Goal: Task Accomplishment & Management: Use online tool/utility

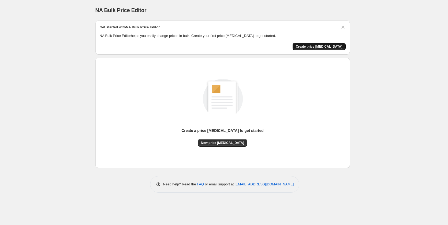
click at [327, 48] on span "Create price [MEDICAL_DATA]" at bounding box center [319, 46] width 47 height 4
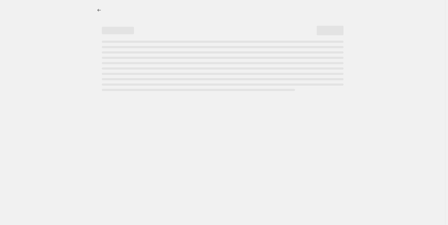
select select "percentage"
